Goal: Transaction & Acquisition: Purchase product/service

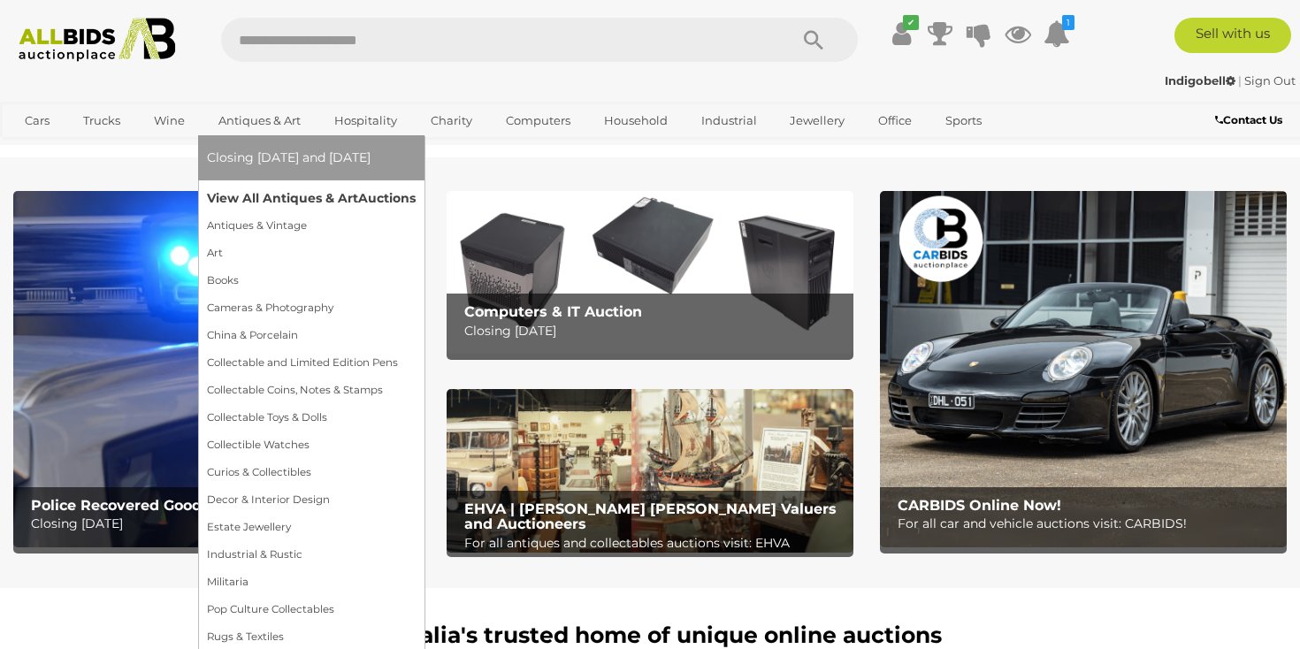
click at [264, 202] on link "View All Antiques & Art Auctions" at bounding box center [311, 198] width 209 height 27
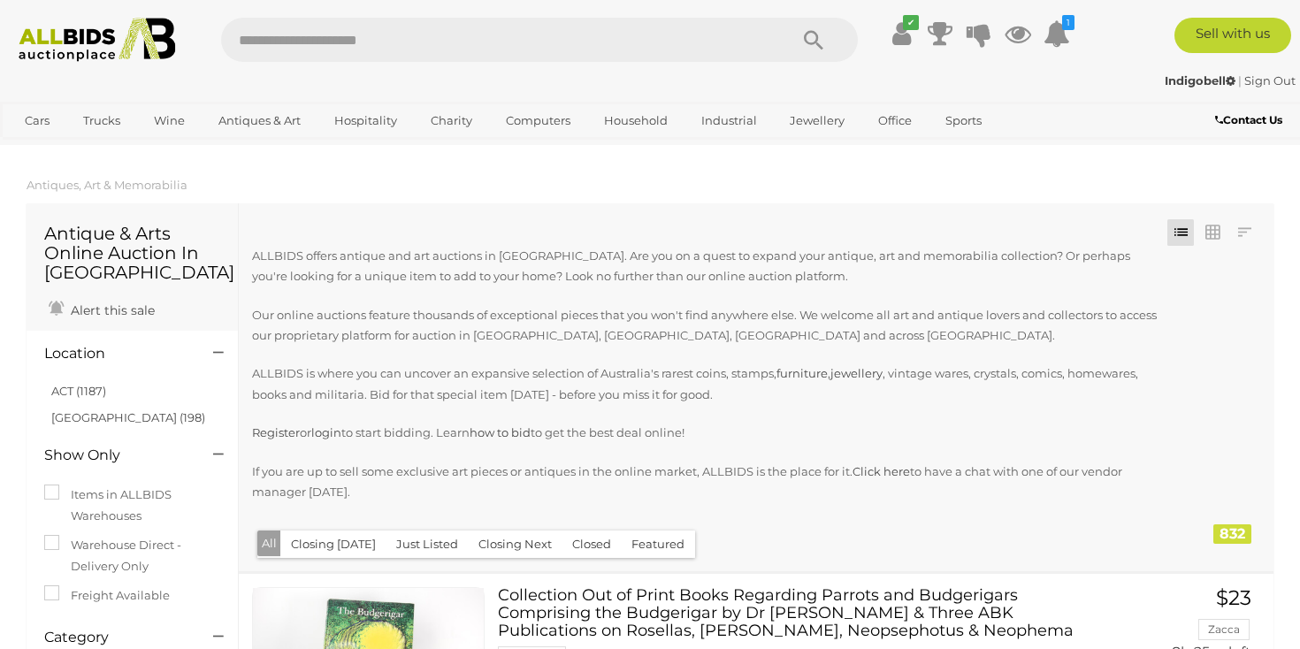
scroll to position [4, 0]
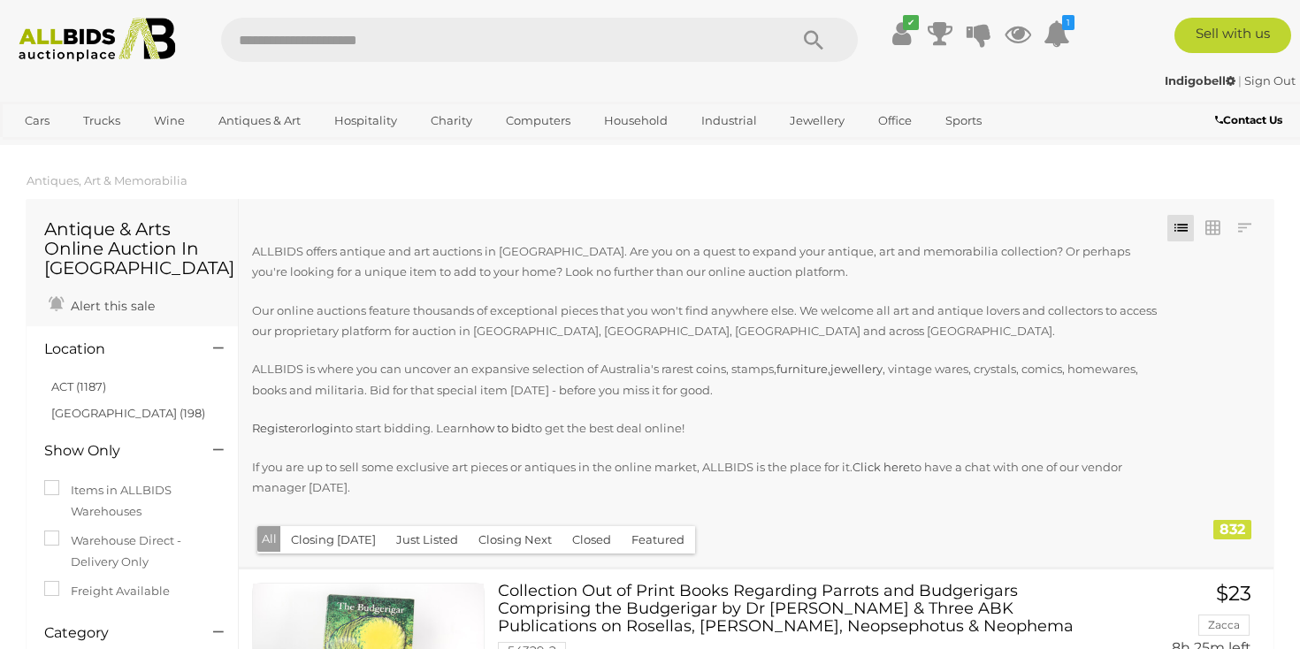
click at [430, 540] on button "Just Listed" at bounding box center [427, 539] width 83 height 27
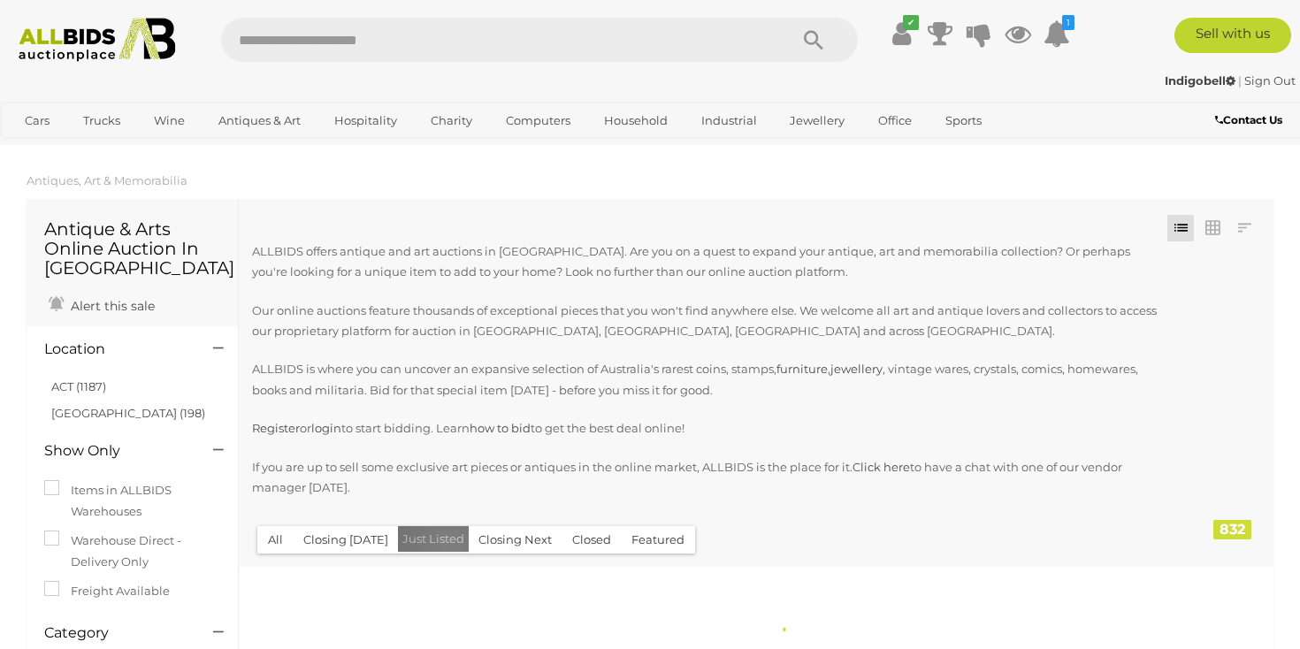
scroll to position [0, 0]
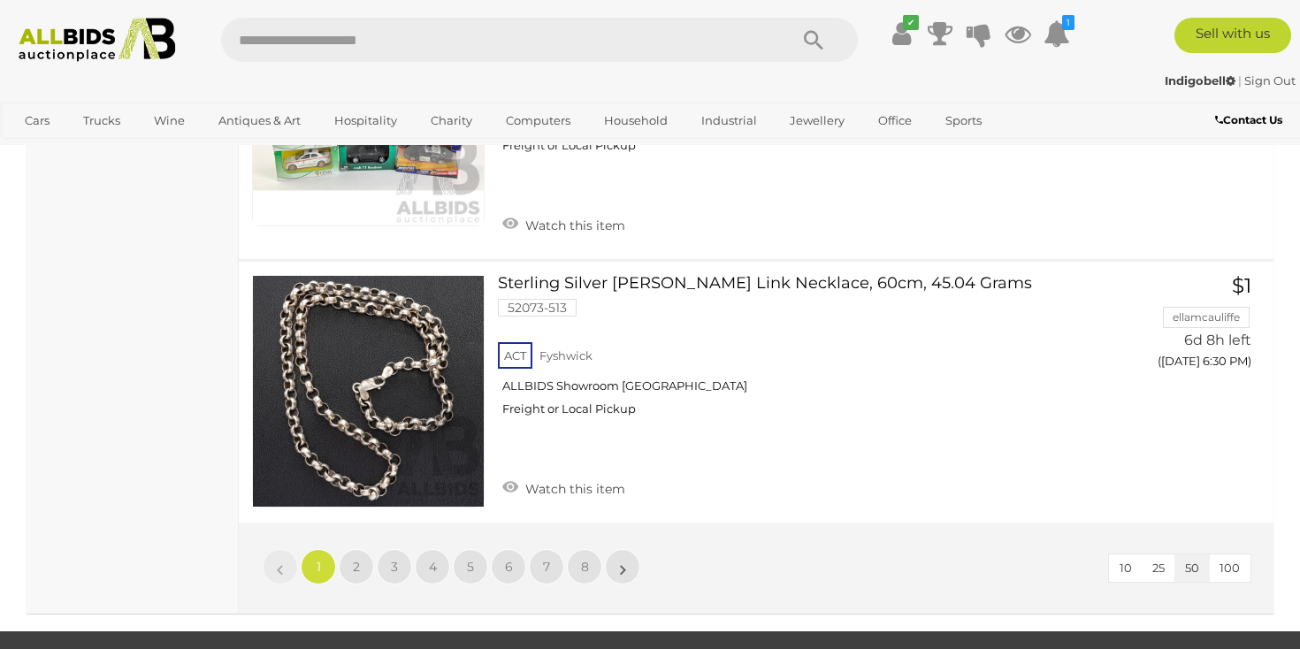
scroll to position [14066, 0]
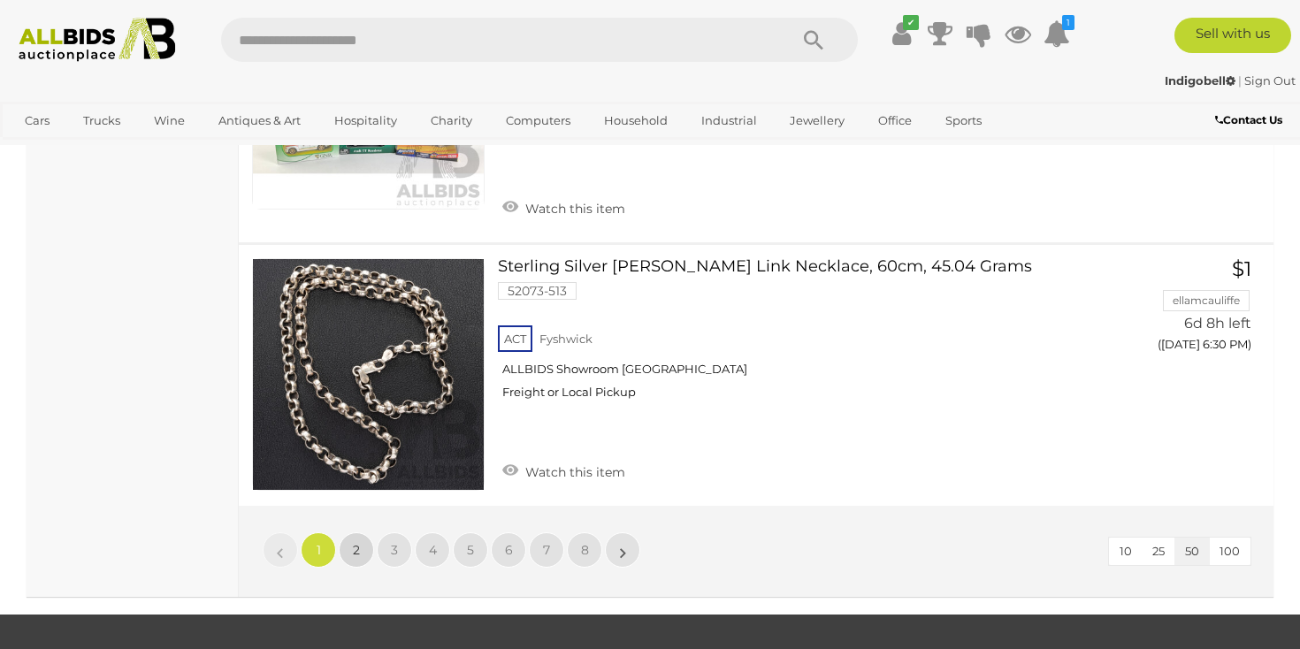
click at [357, 542] on span "2" at bounding box center [356, 550] width 7 height 16
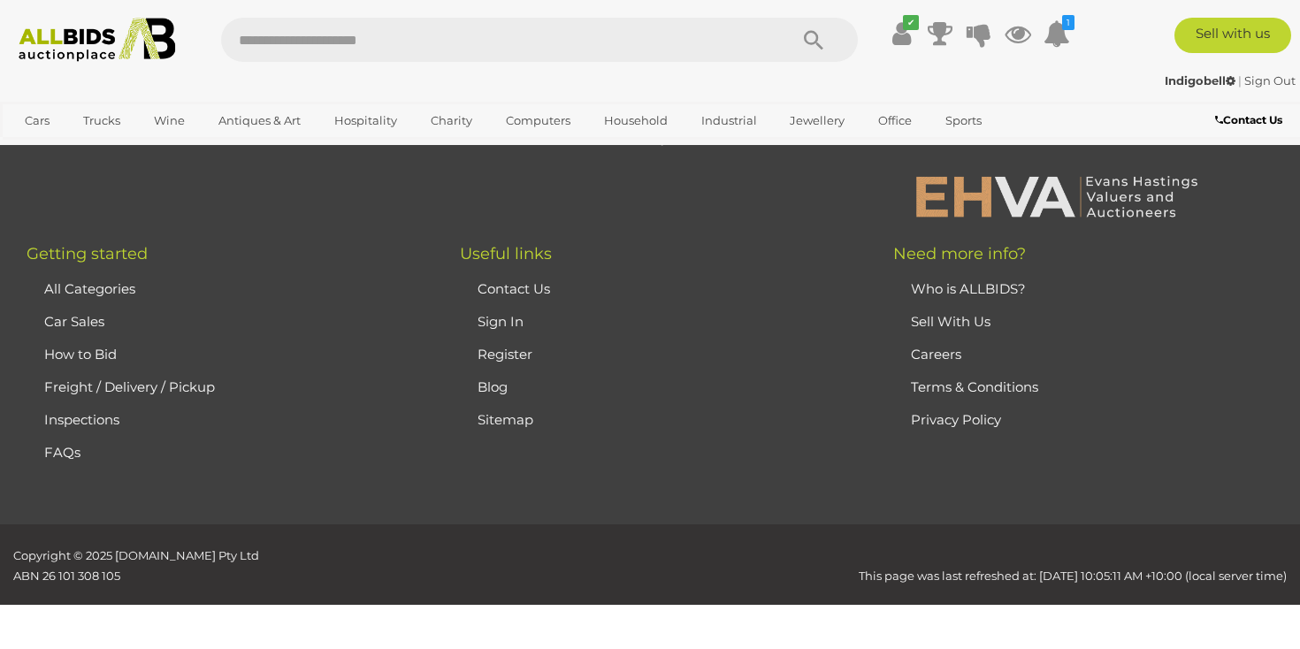
scroll to position [391, 0]
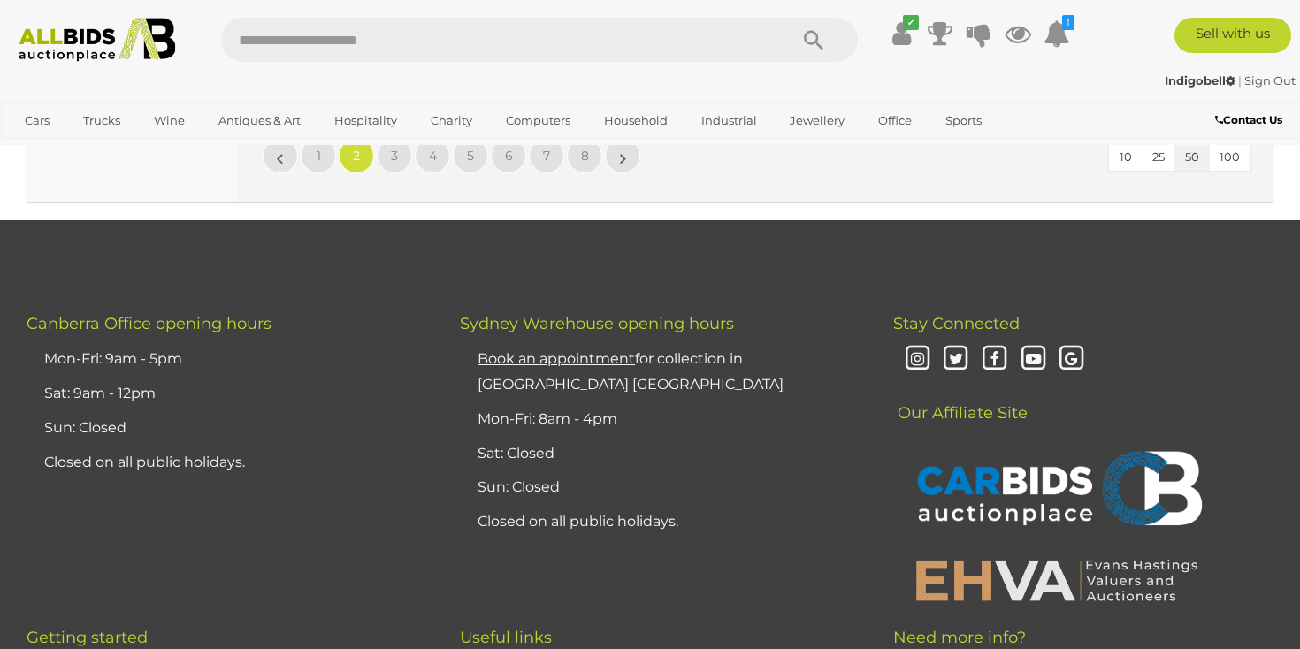
scroll to position [14022, 0]
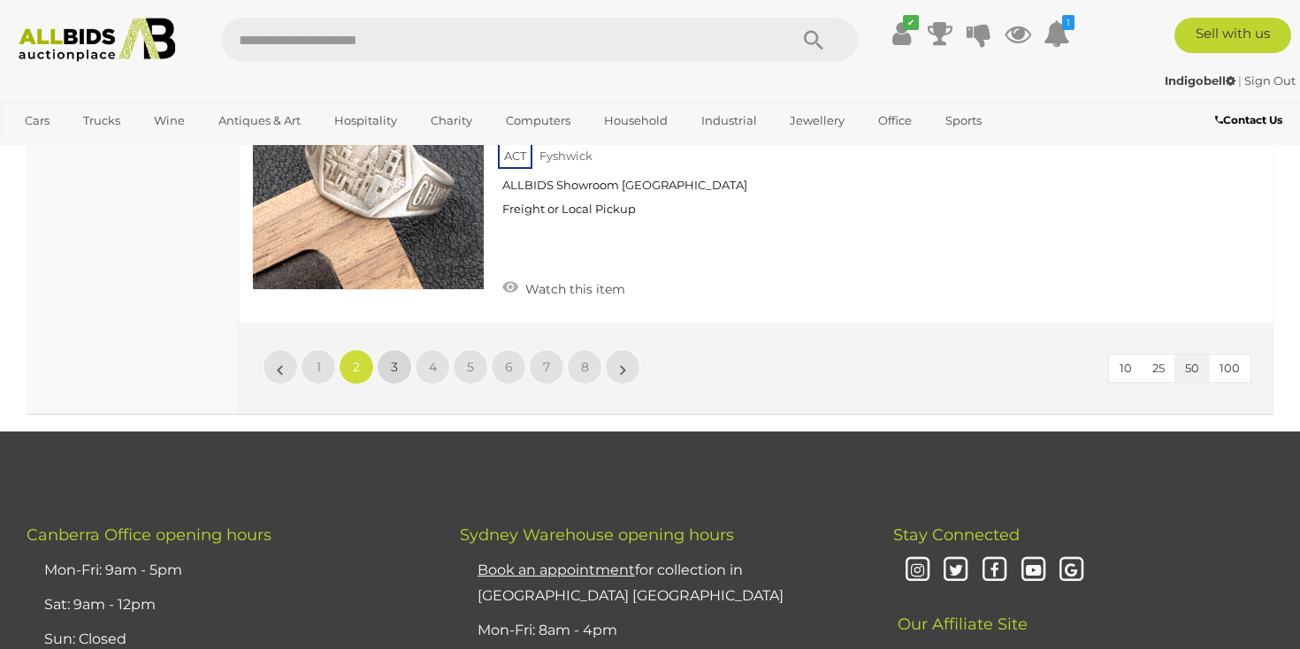
click at [391, 359] on span "3" at bounding box center [394, 367] width 7 height 16
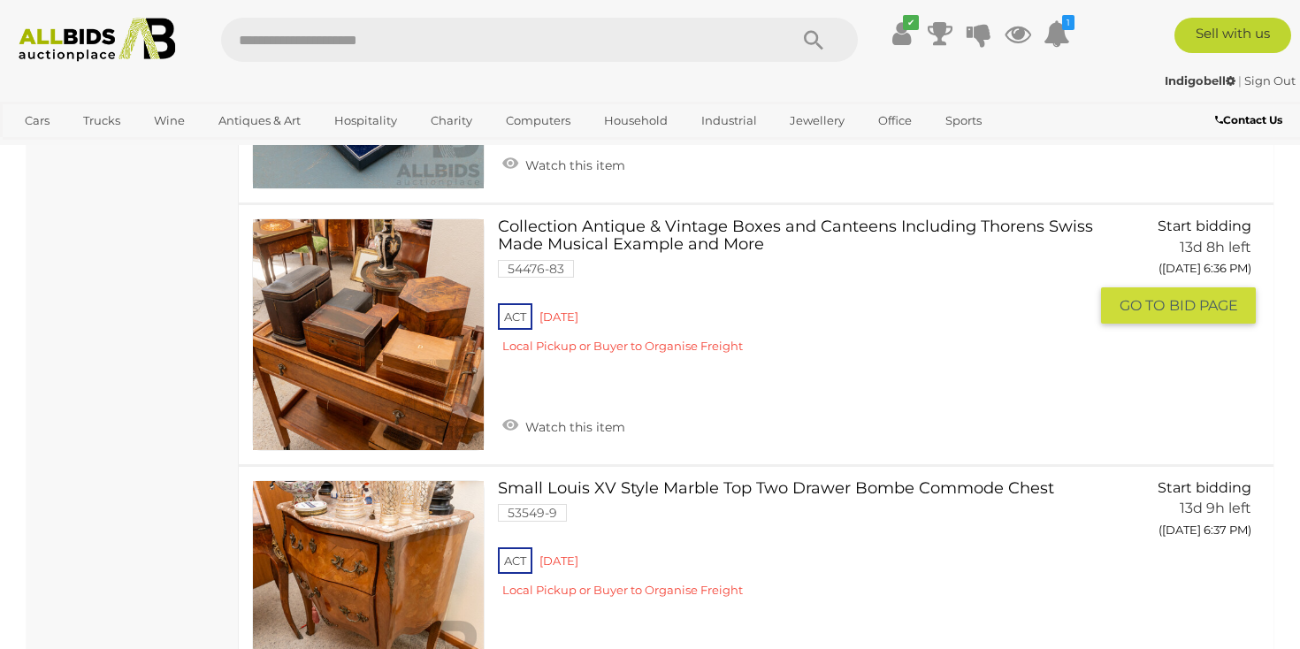
scroll to position [9345, 1]
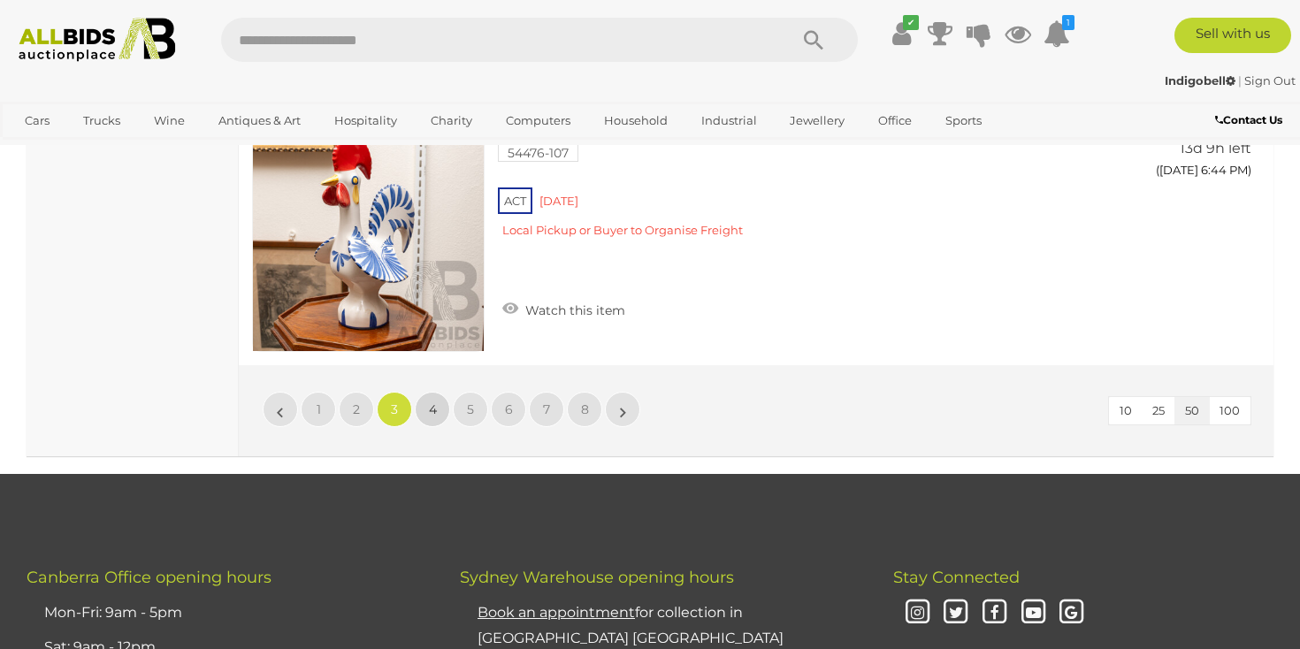
click at [435, 402] on span "4" at bounding box center [433, 410] width 8 height 16
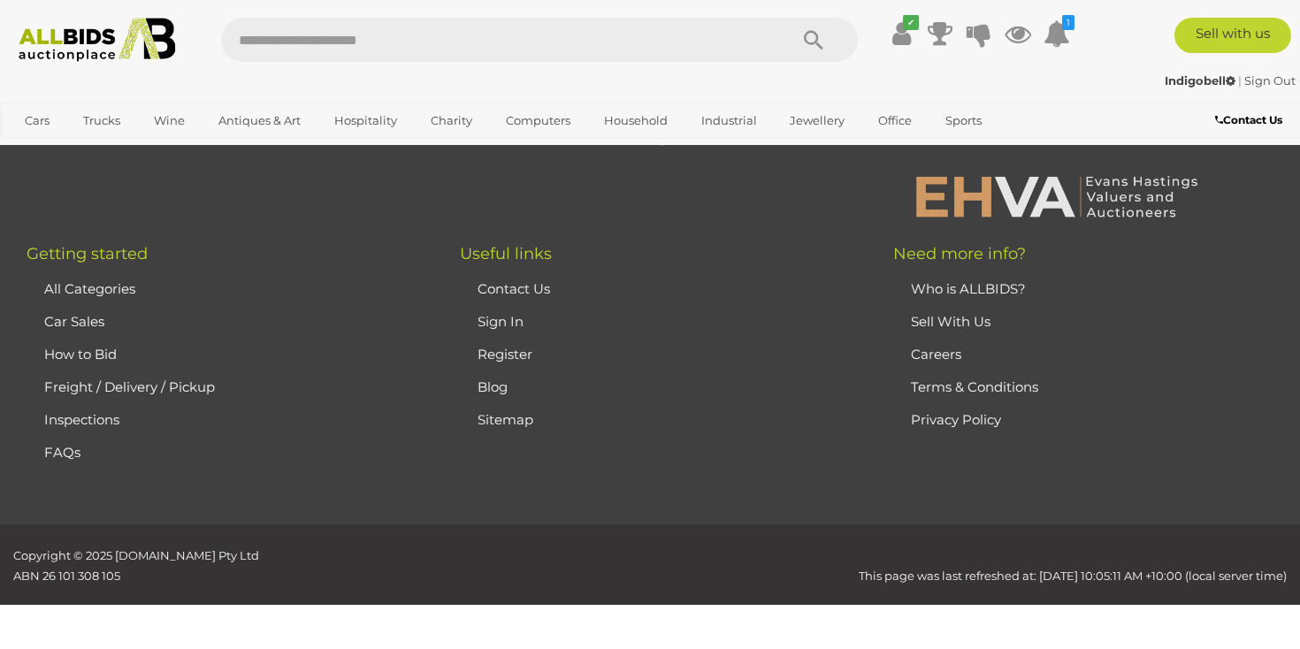
scroll to position [391, 0]
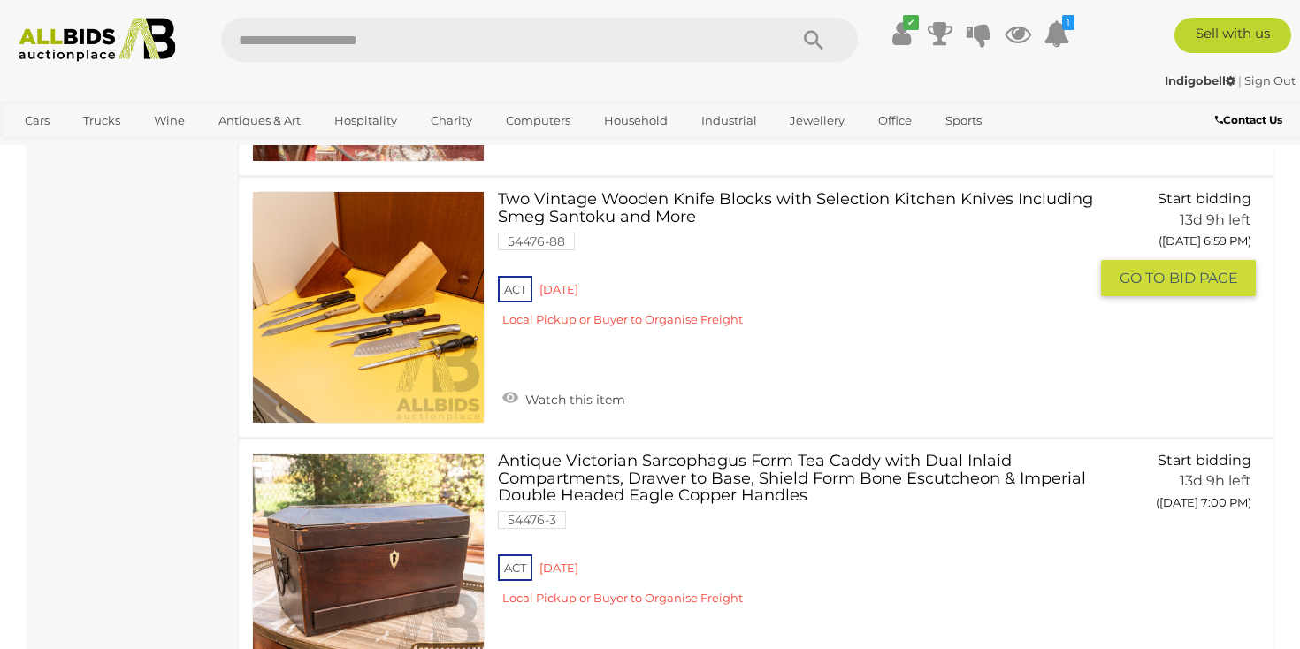
scroll to position [7811, 0]
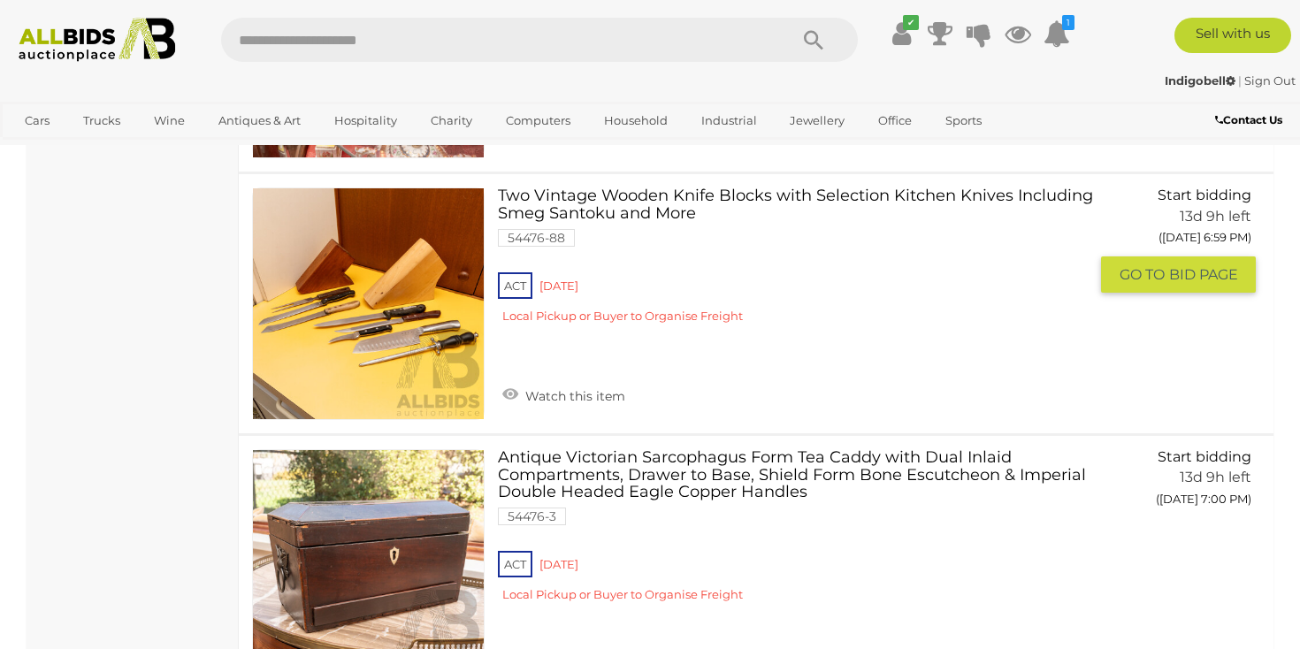
click at [401, 283] on link at bounding box center [368, 304] width 233 height 233
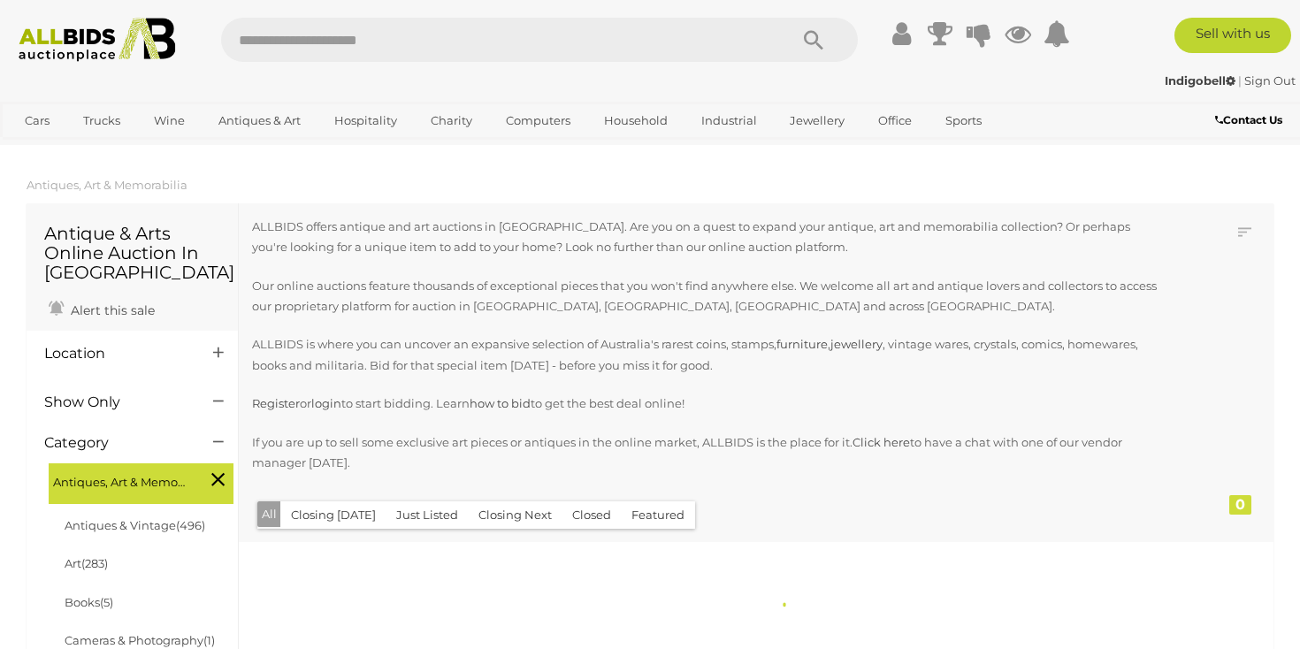
scroll to position [1891, 0]
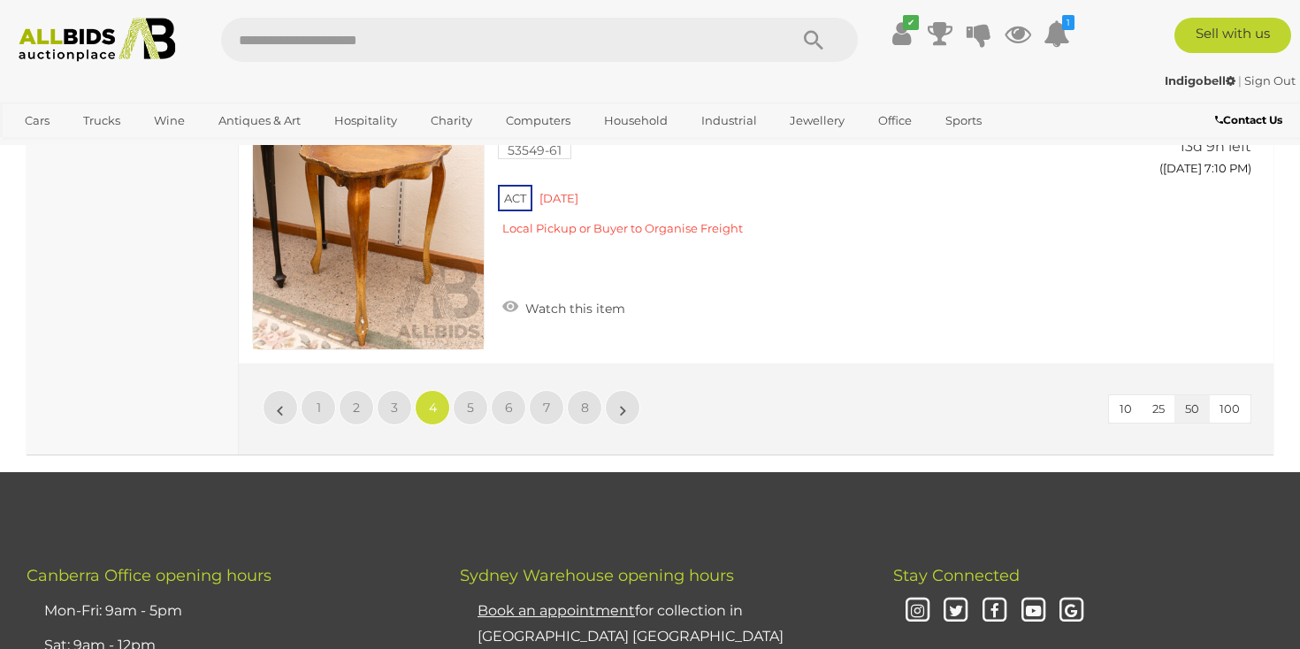
scroll to position [13441, 1]
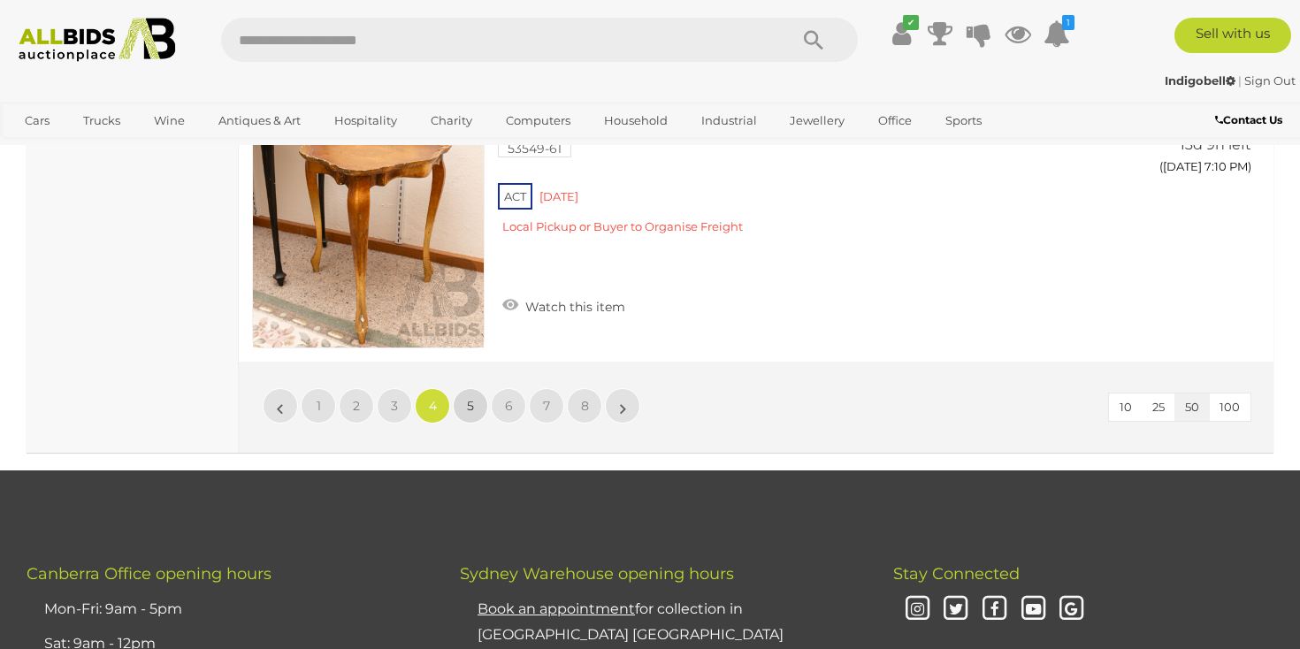
click at [475, 388] on link "5" at bounding box center [470, 405] width 35 height 35
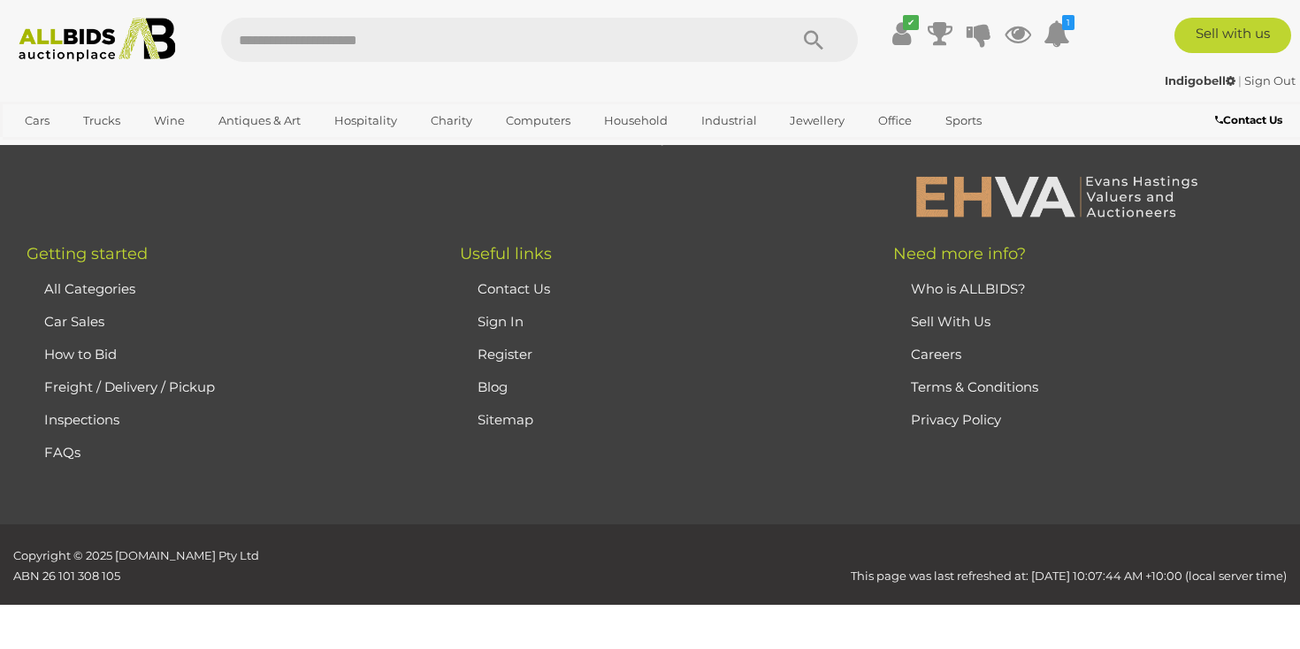
scroll to position [391, 0]
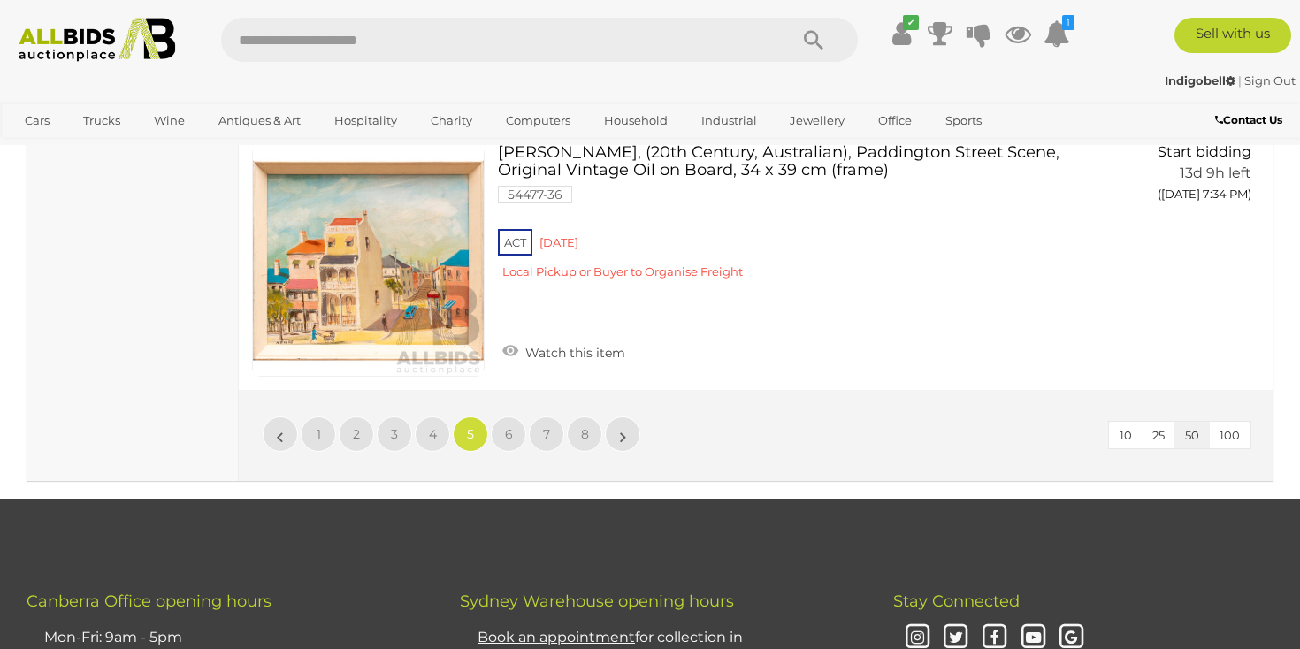
scroll to position [13404, 1]
click at [507, 426] on span "6" at bounding box center [509, 434] width 8 height 16
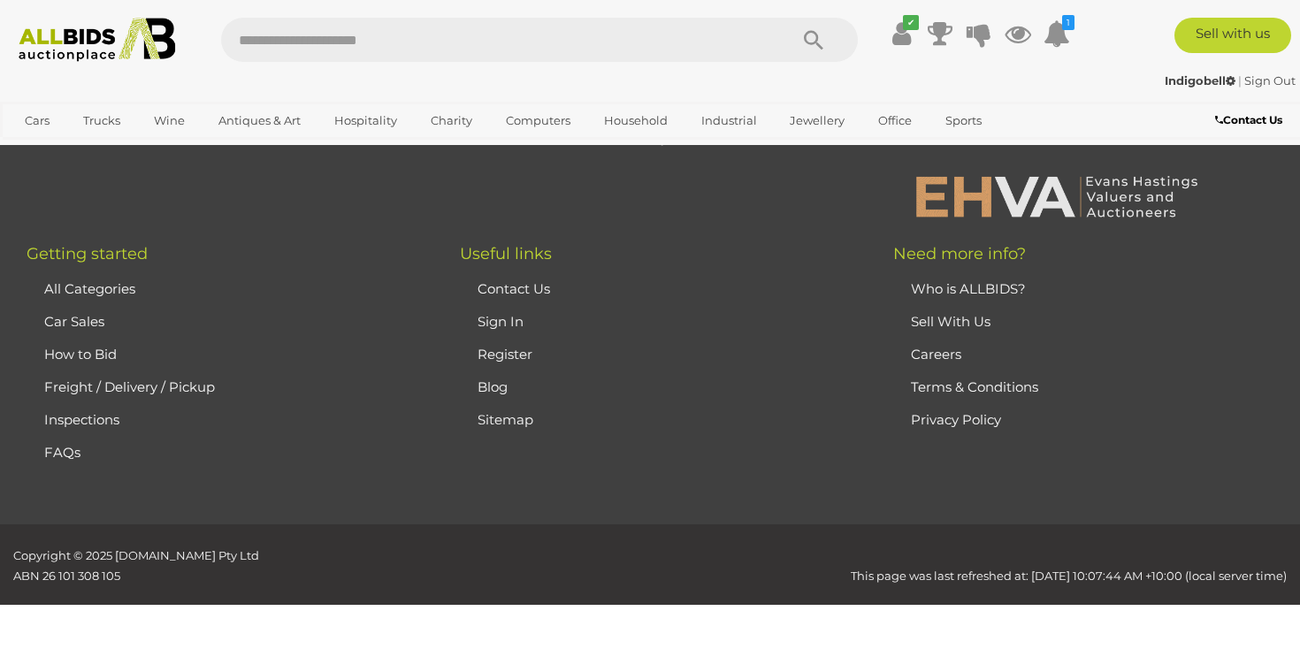
scroll to position [391, 0]
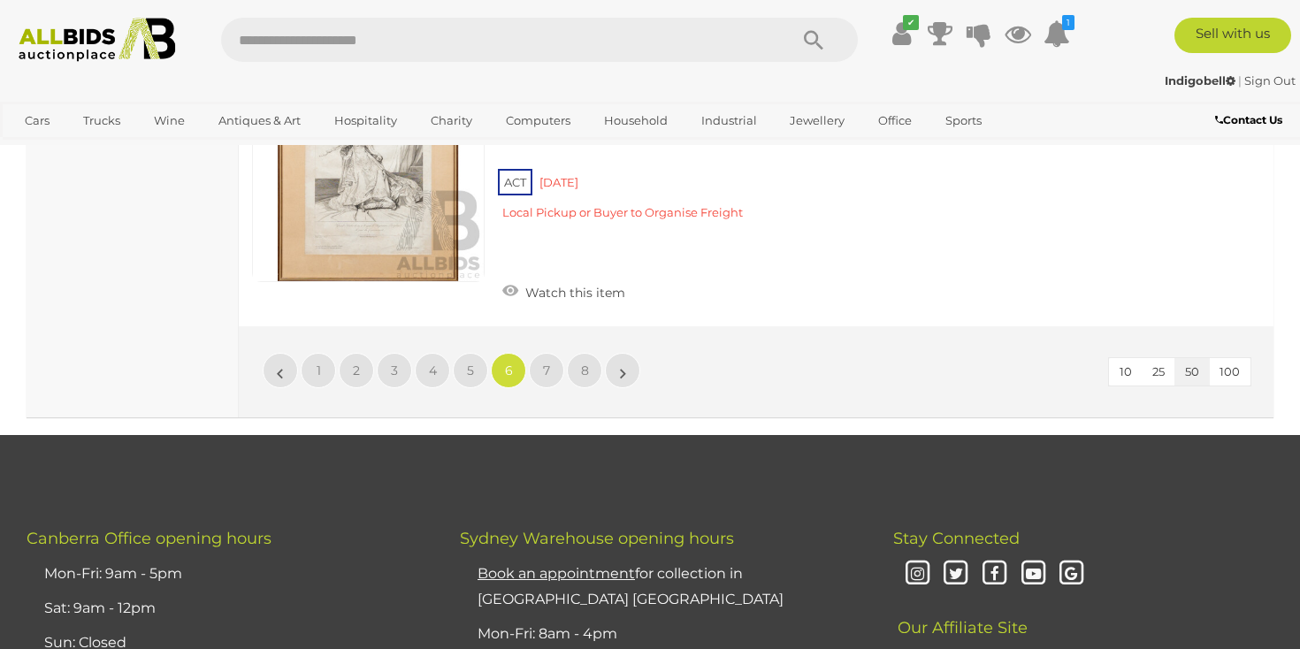
scroll to position [13387, 0]
click at [543, 363] on span "7" at bounding box center [546, 371] width 7 height 16
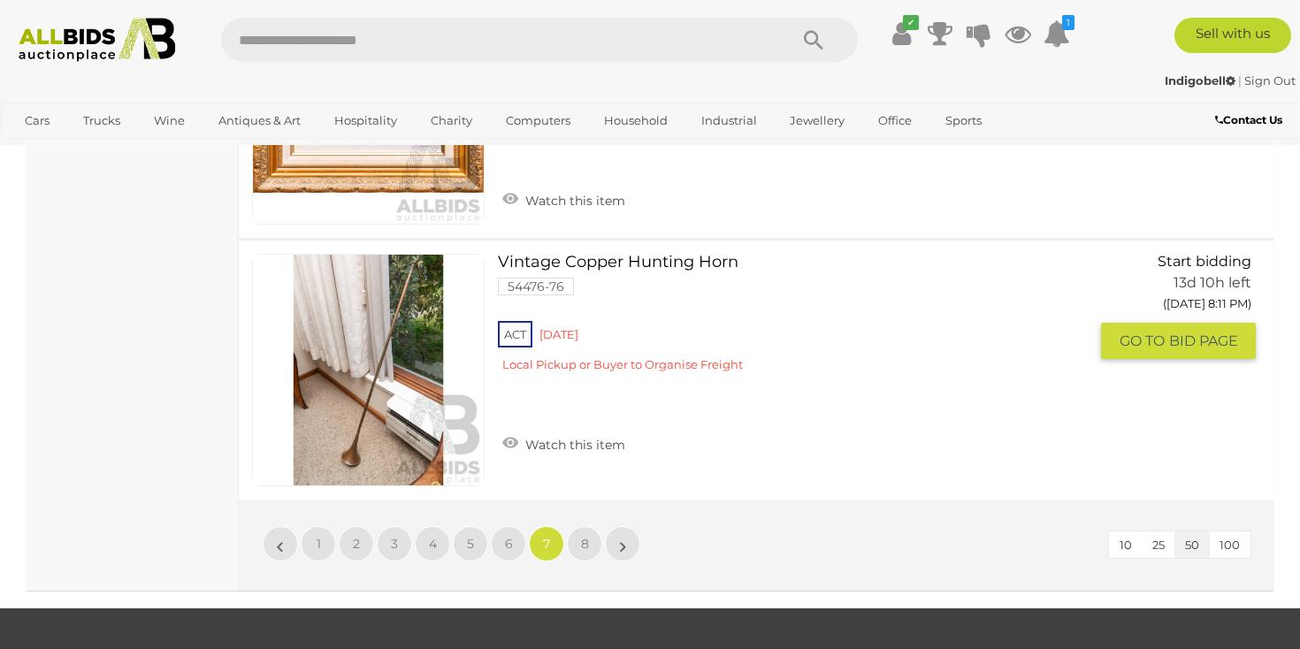
scroll to position [13286, 0]
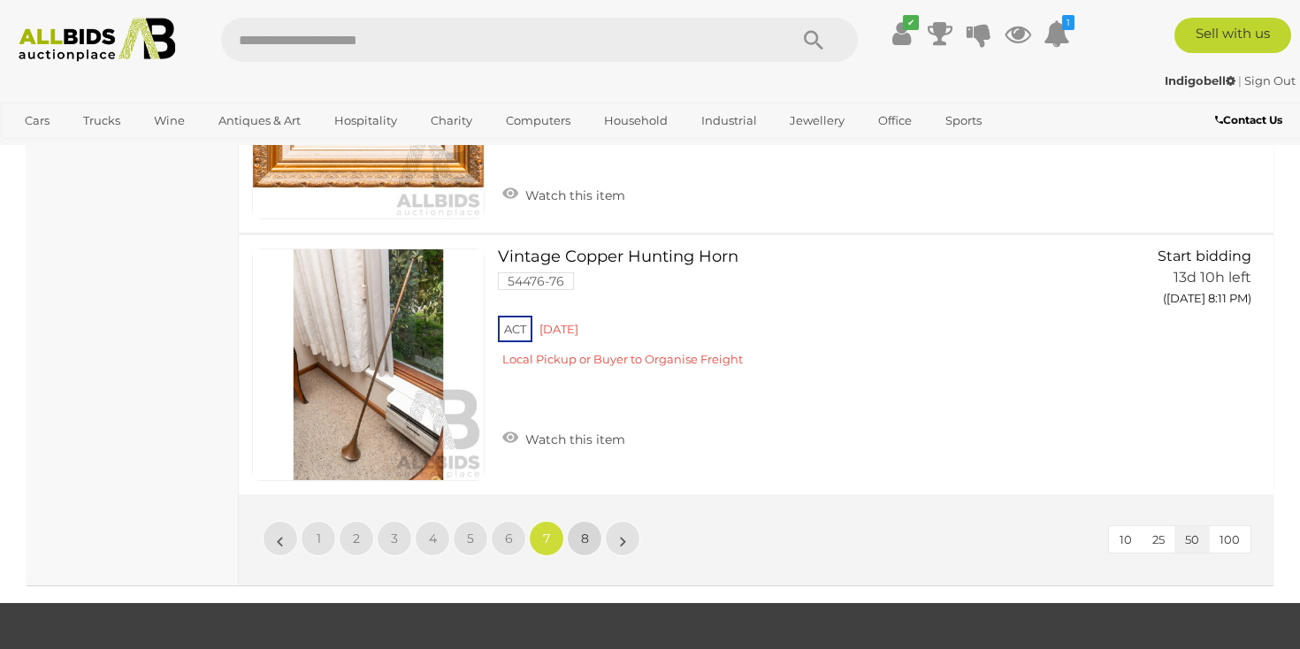
click at [590, 521] on link "8" at bounding box center [584, 538] width 35 height 35
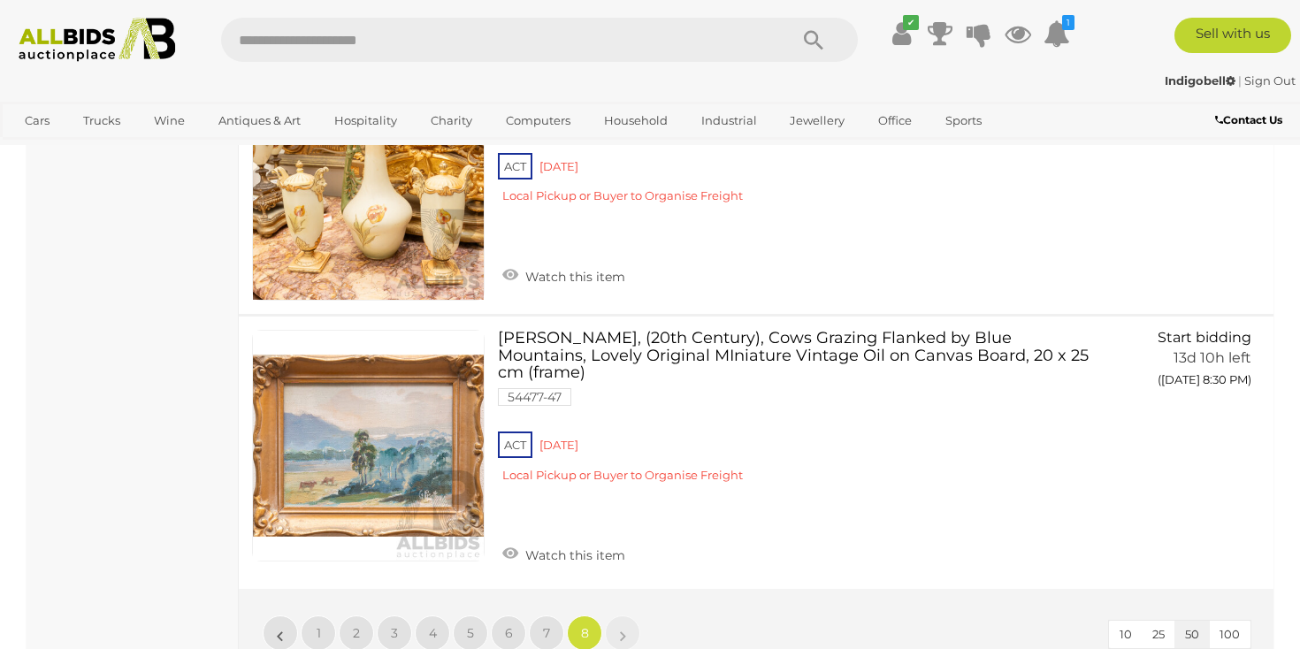
scroll to position [10299, 0]
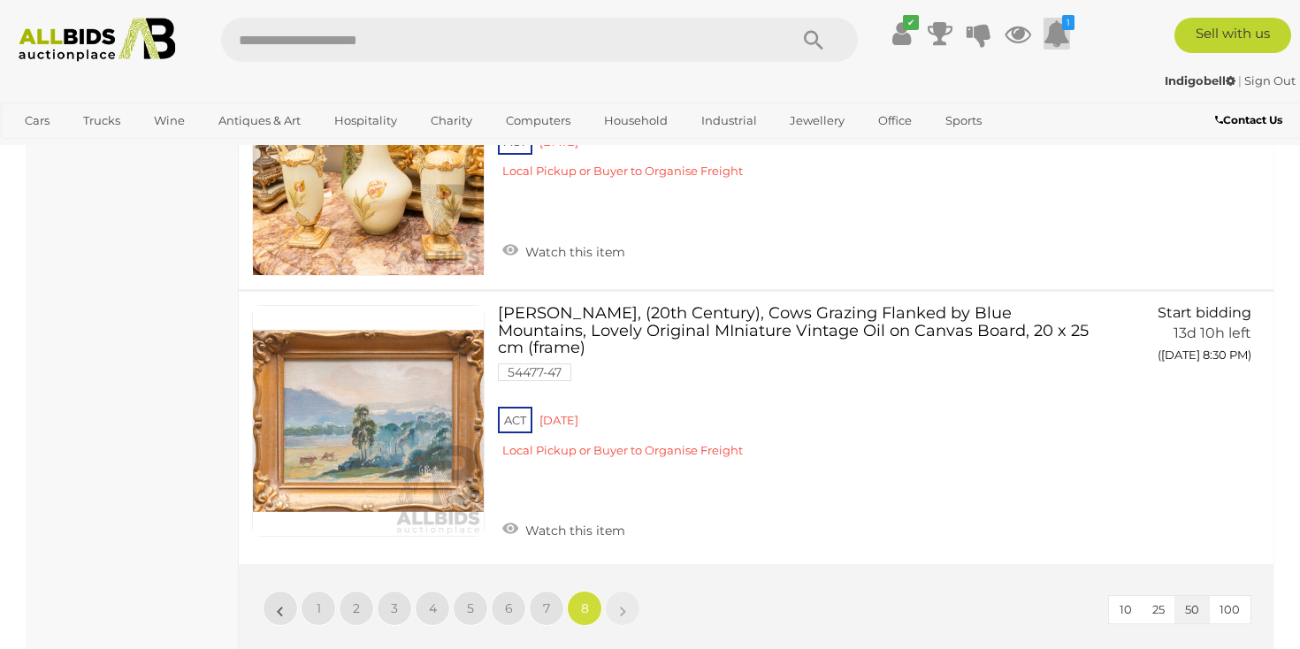
click at [1060, 31] on icon at bounding box center [1057, 34] width 27 height 32
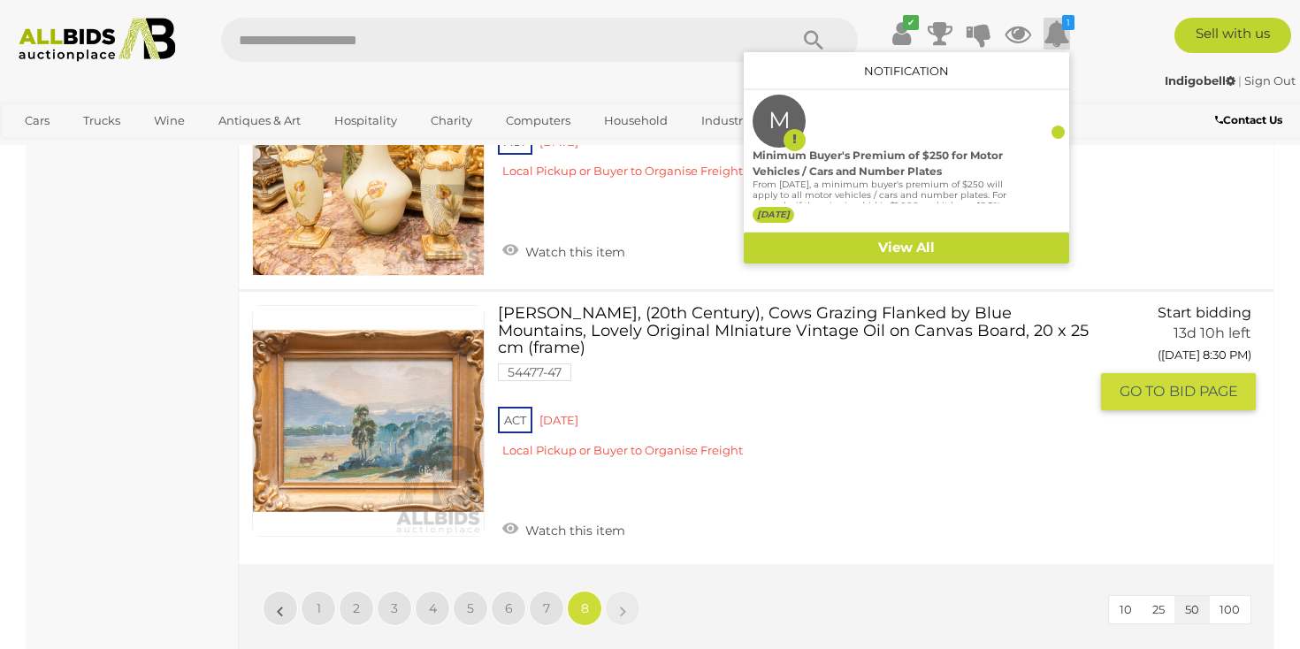
click at [931, 403] on div "ACT Red Hill Local Pickup or Buyer to Organise Freight" at bounding box center [793, 437] width 591 height 68
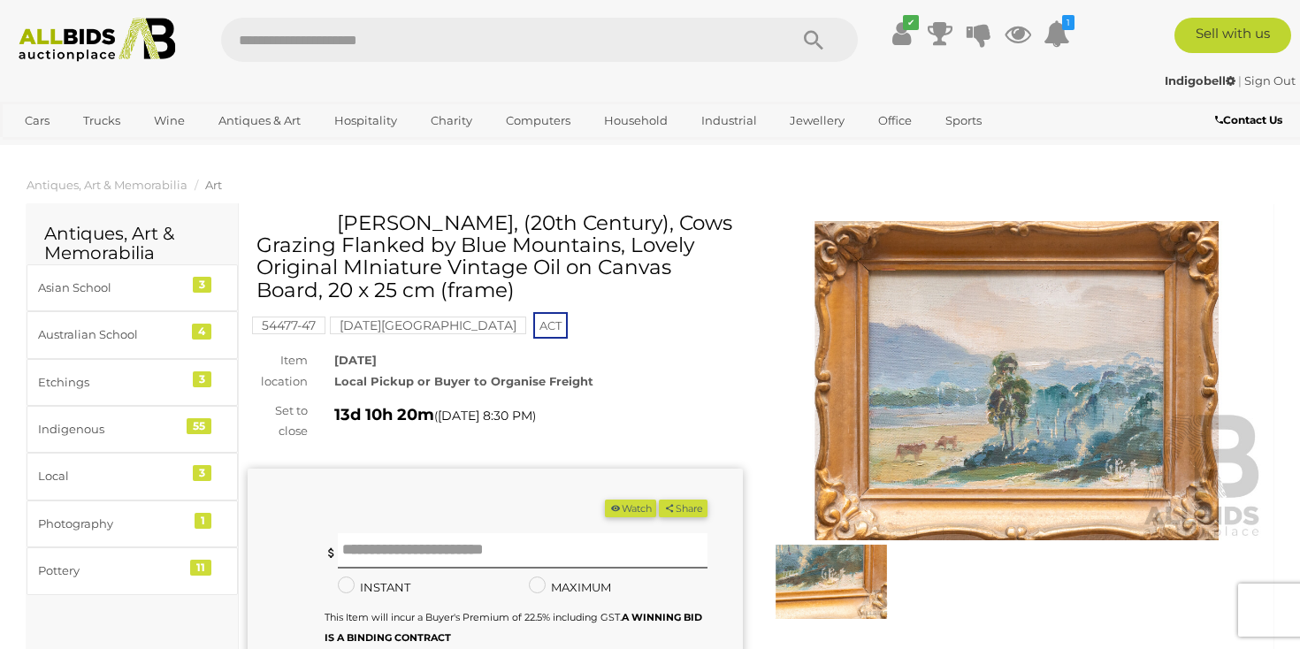
click at [1054, 27] on icon at bounding box center [1057, 34] width 27 height 32
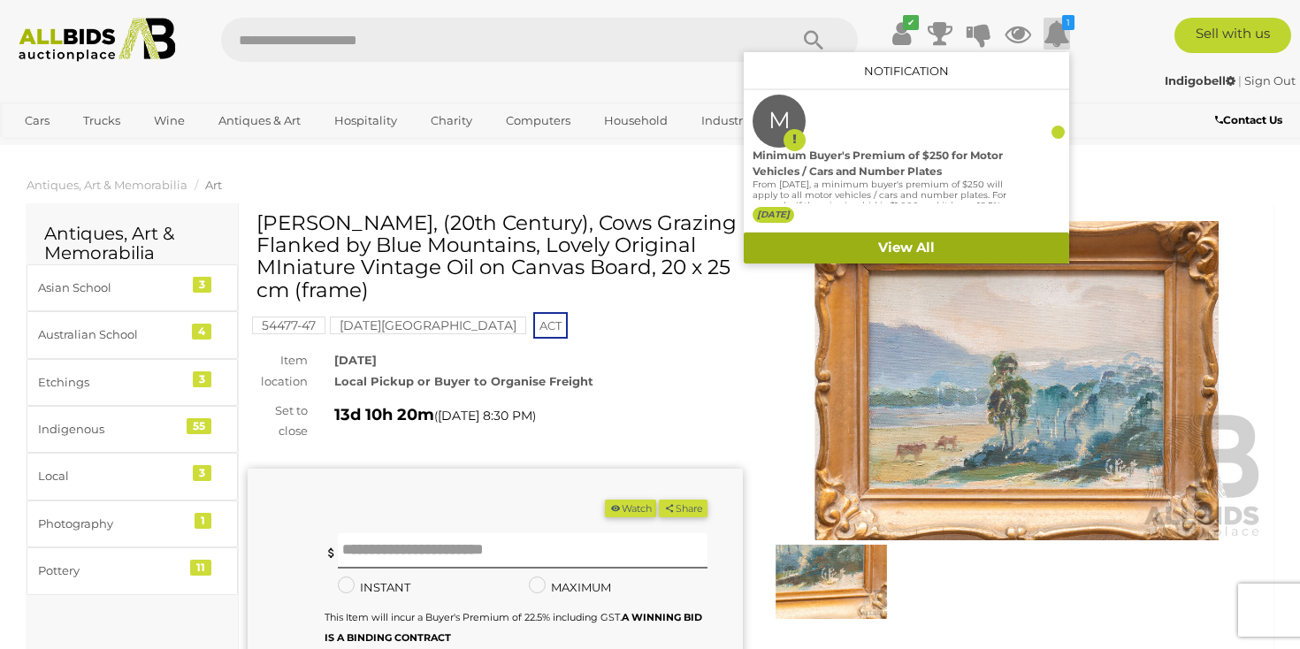
click at [902, 249] on link "View All" at bounding box center [907, 248] width 326 height 31
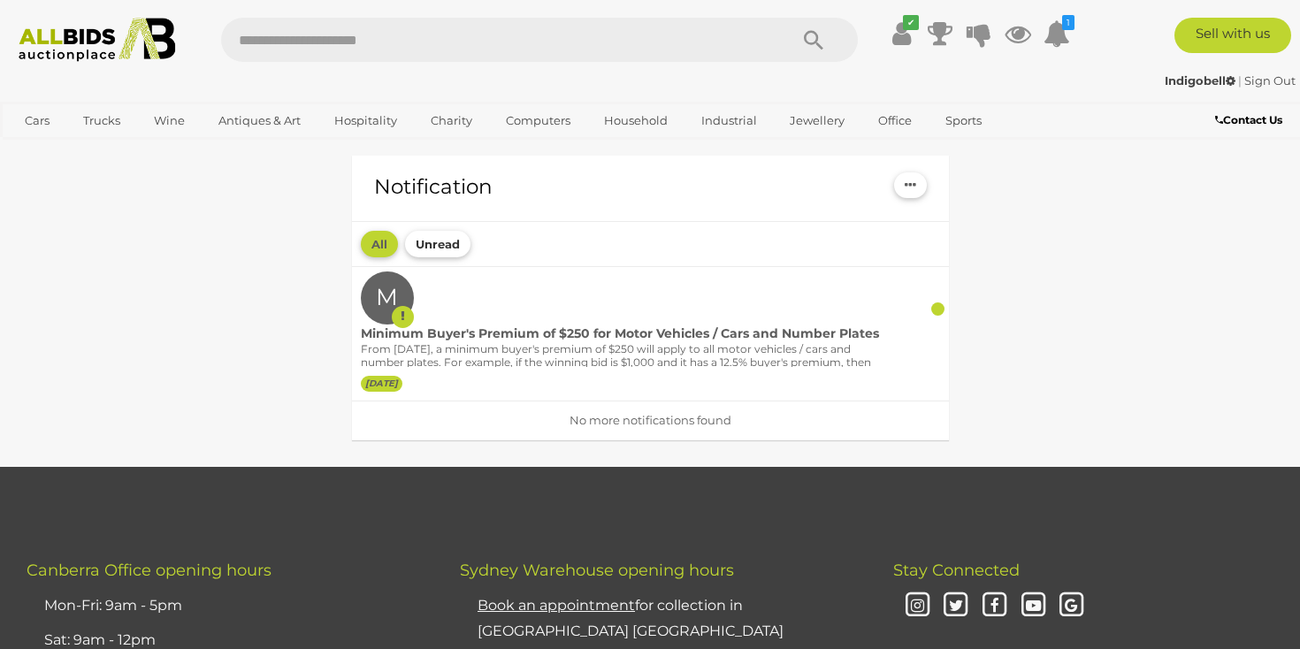
click at [436, 244] on button "Unread" at bounding box center [437, 244] width 65 height 27
click at [434, 240] on button "Unread" at bounding box center [437, 244] width 65 height 27
click at [910, 186] on icon "button" at bounding box center [910, 185] width 11 height 14
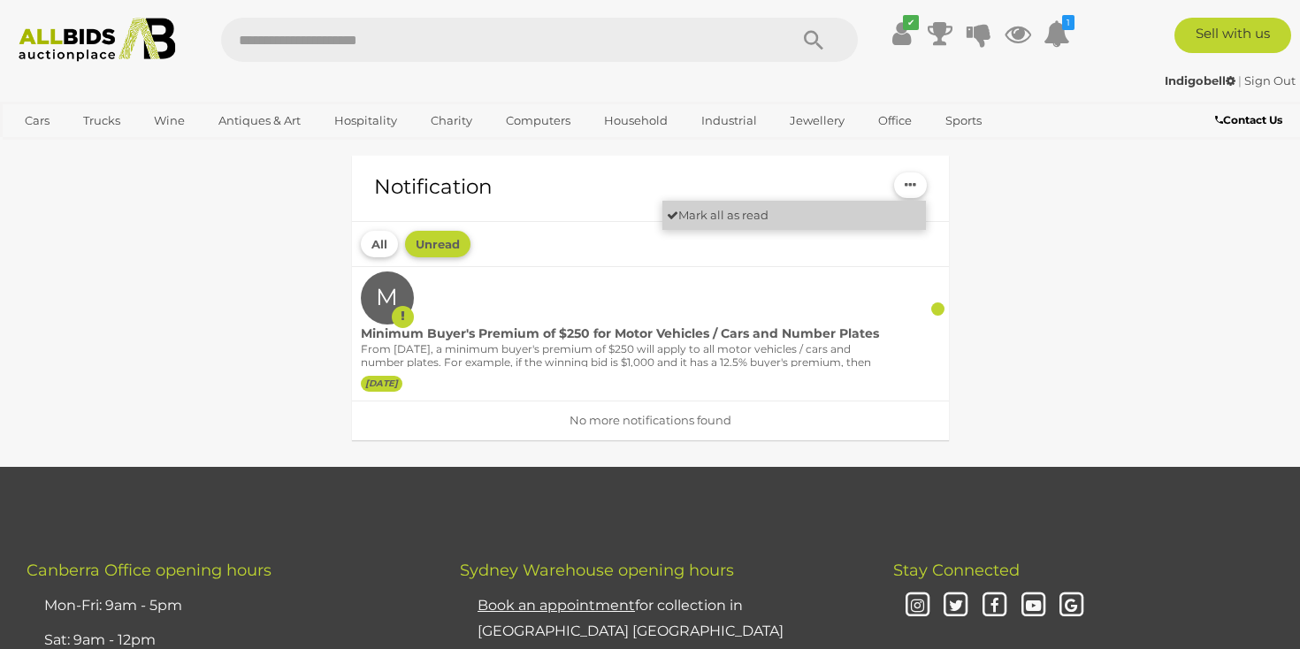
click at [829, 220] on link "Mark all as read" at bounding box center [795, 215] width 264 height 29
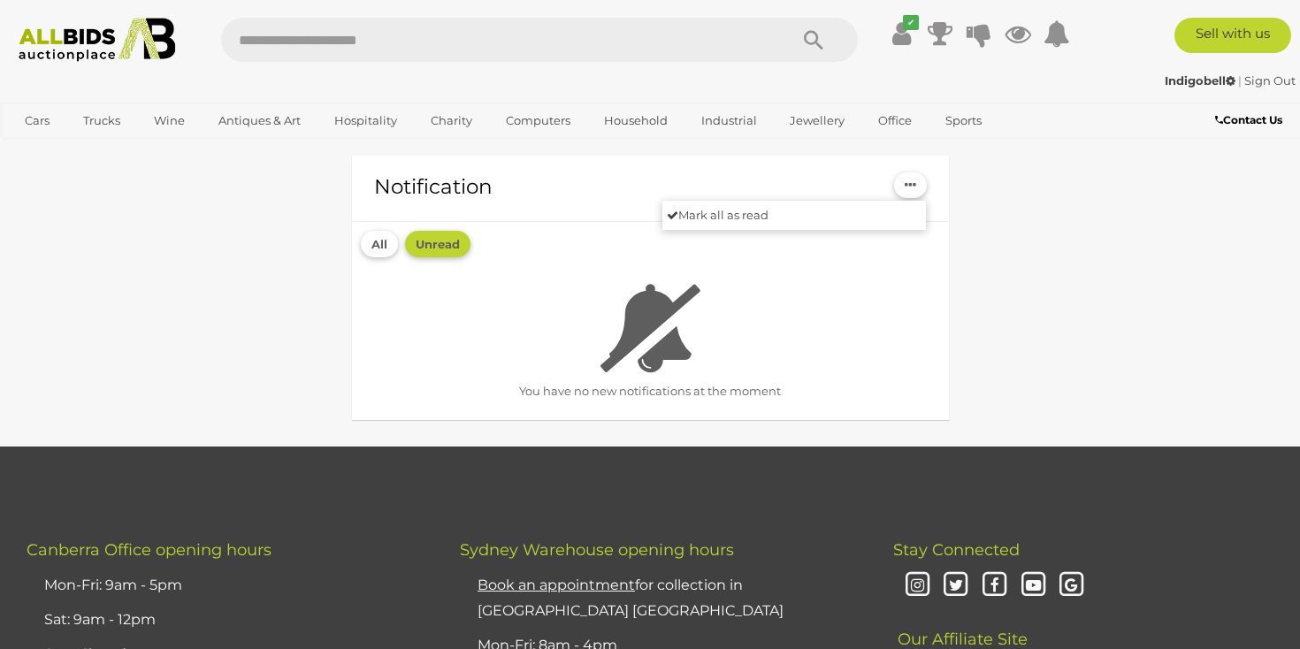
click at [1112, 331] on div "Notification [PERSON_NAME] all as read All Unread You have no new notifications…" at bounding box center [650, 290] width 1274 height 310
